Goal: Navigation & Orientation: Find specific page/section

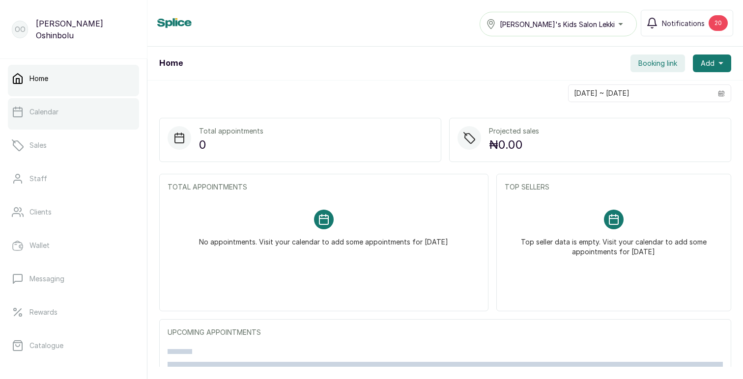
click at [47, 115] on p "Calendar" at bounding box center [43, 112] width 29 height 10
